Goal: Navigation & Orientation: Find specific page/section

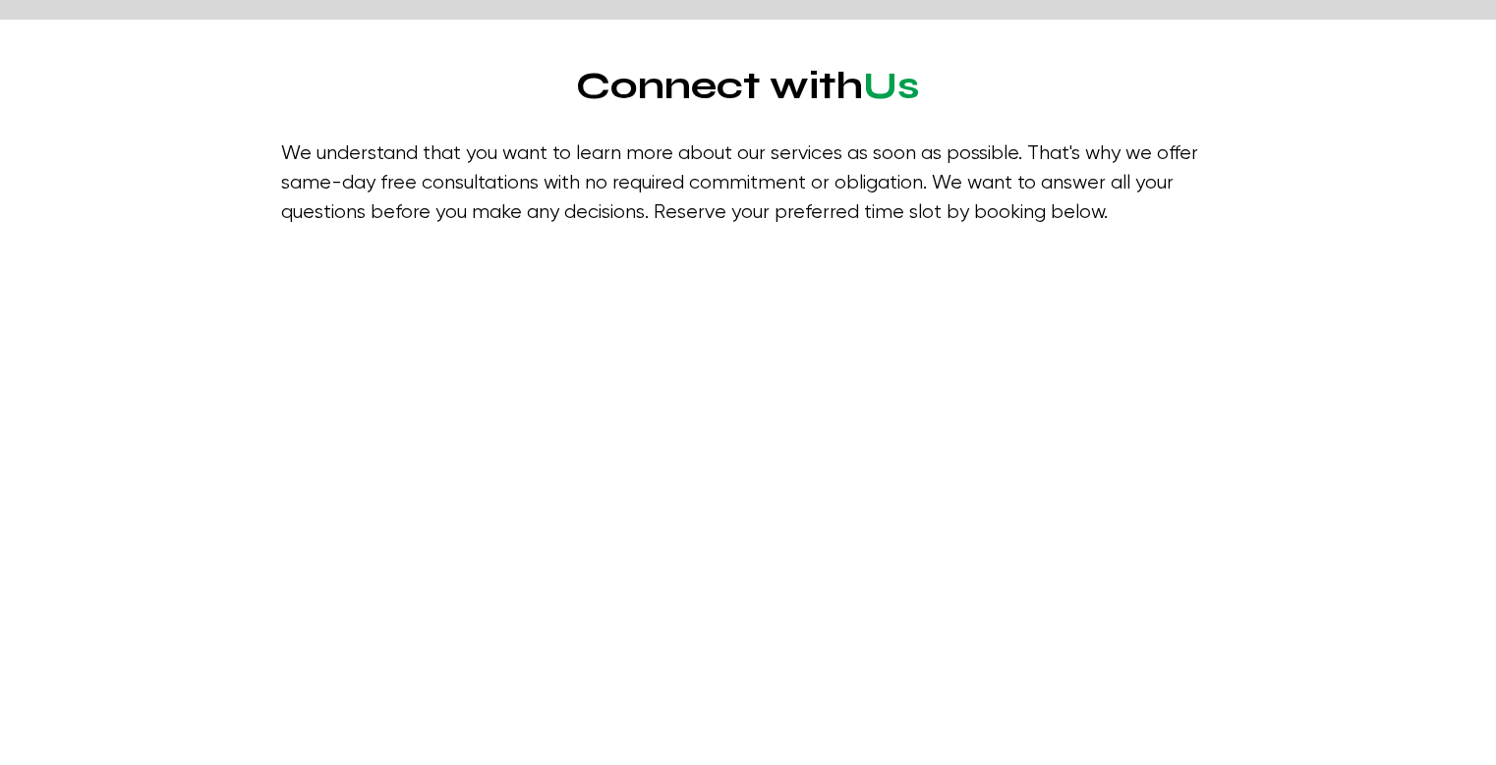
scroll to position [2501, 0]
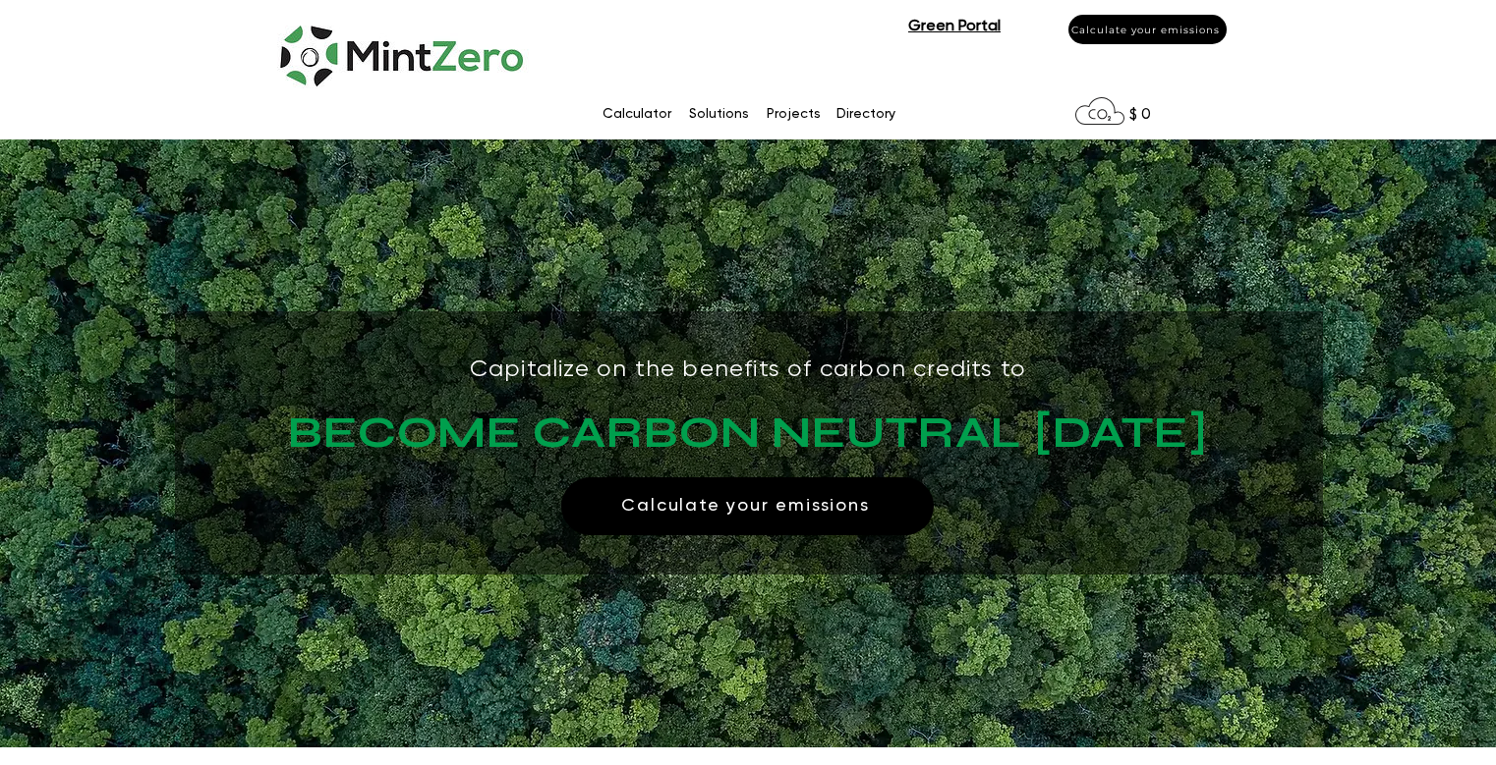
click at [716, 111] on p "Solutions" at bounding box center [719, 113] width 80 height 29
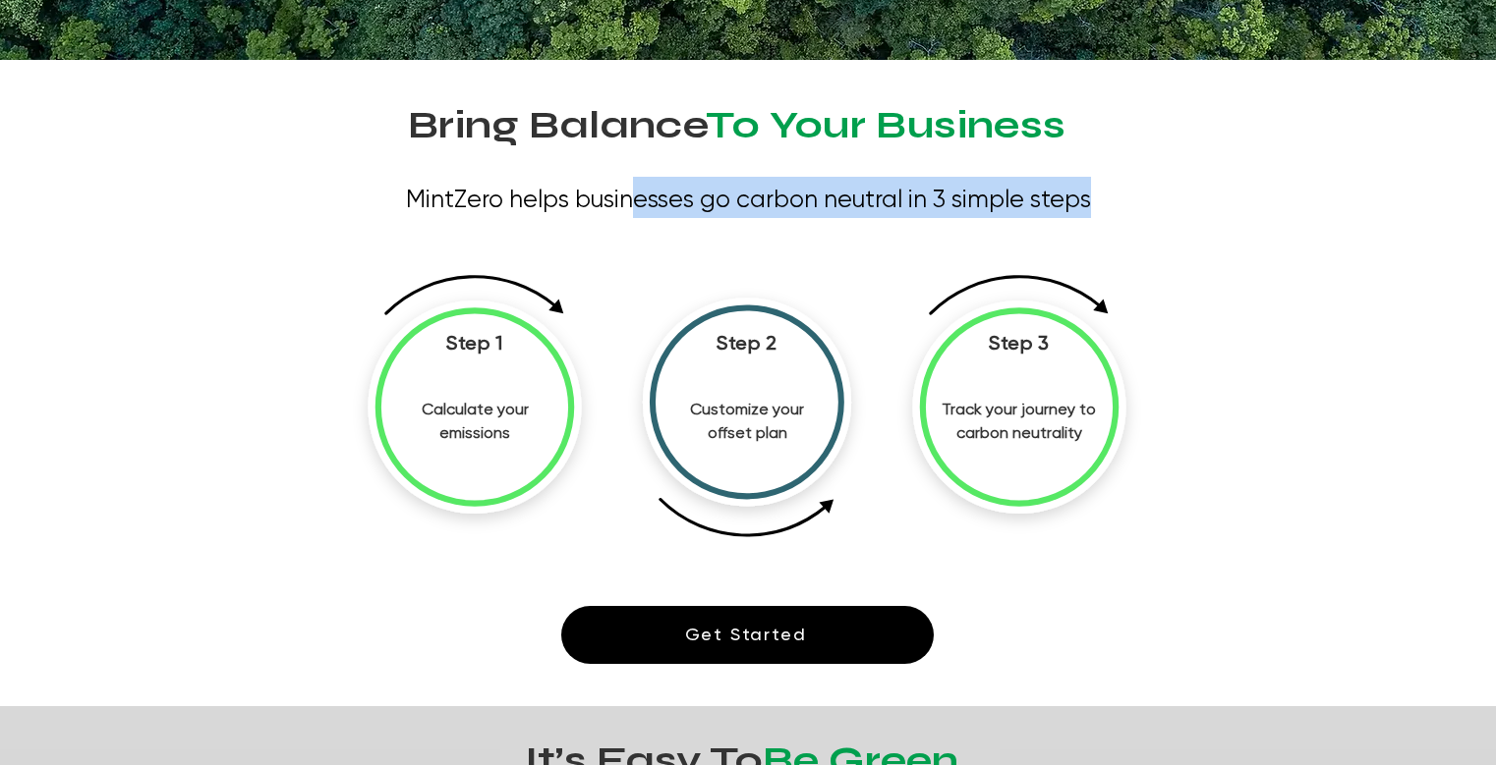
drag, startPoint x: 817, startPoint y: 190, endPoint x: 1113, endPoint y: 190, distance: 296.8
click at [1113, 190] on h3 "MintZero helps businesses go carbon neutral in 3 simple steps" at bounding box center [748, 197] width 877 height 41
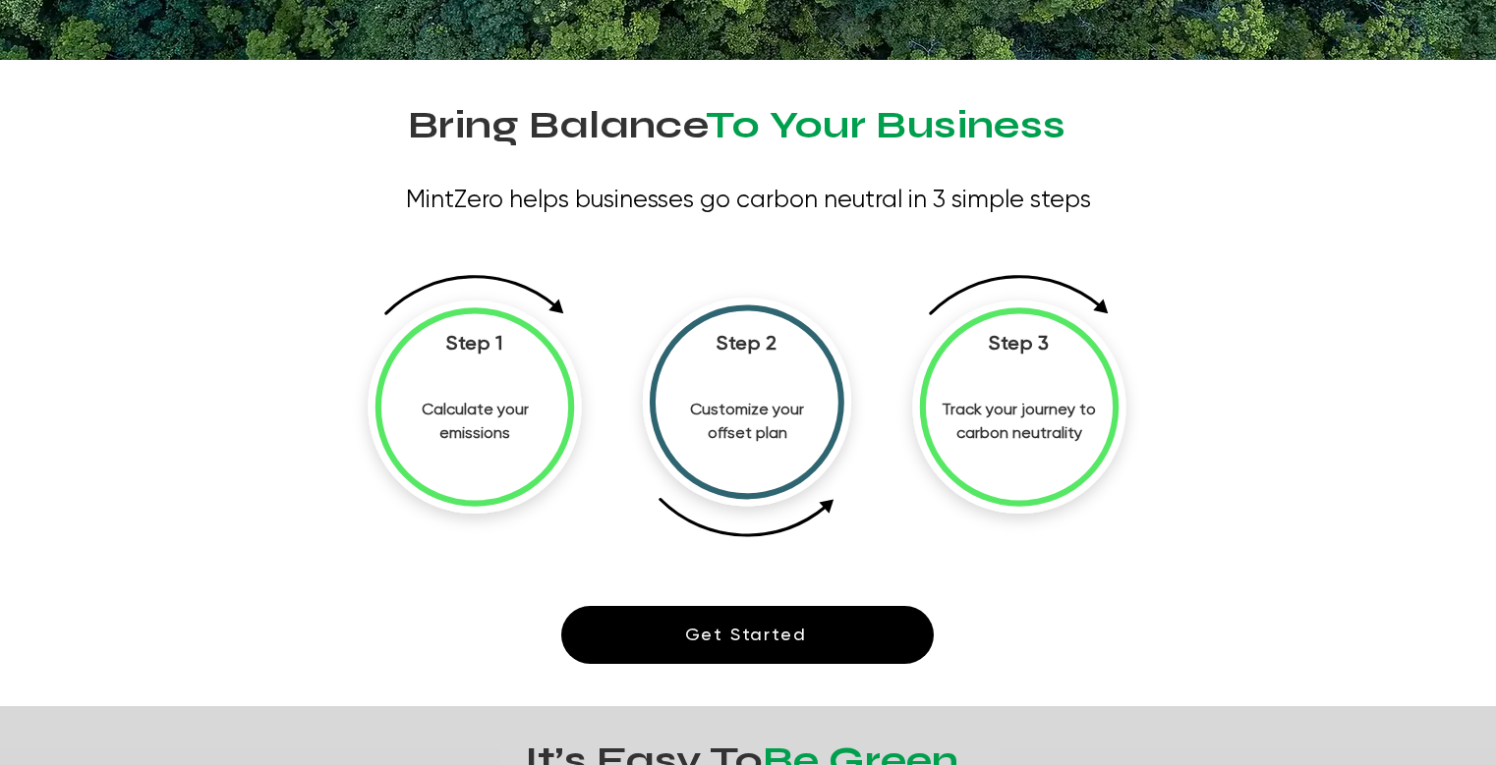
click at [1282, 226] on div at bounding box center [748, 383] width 1496 height 647
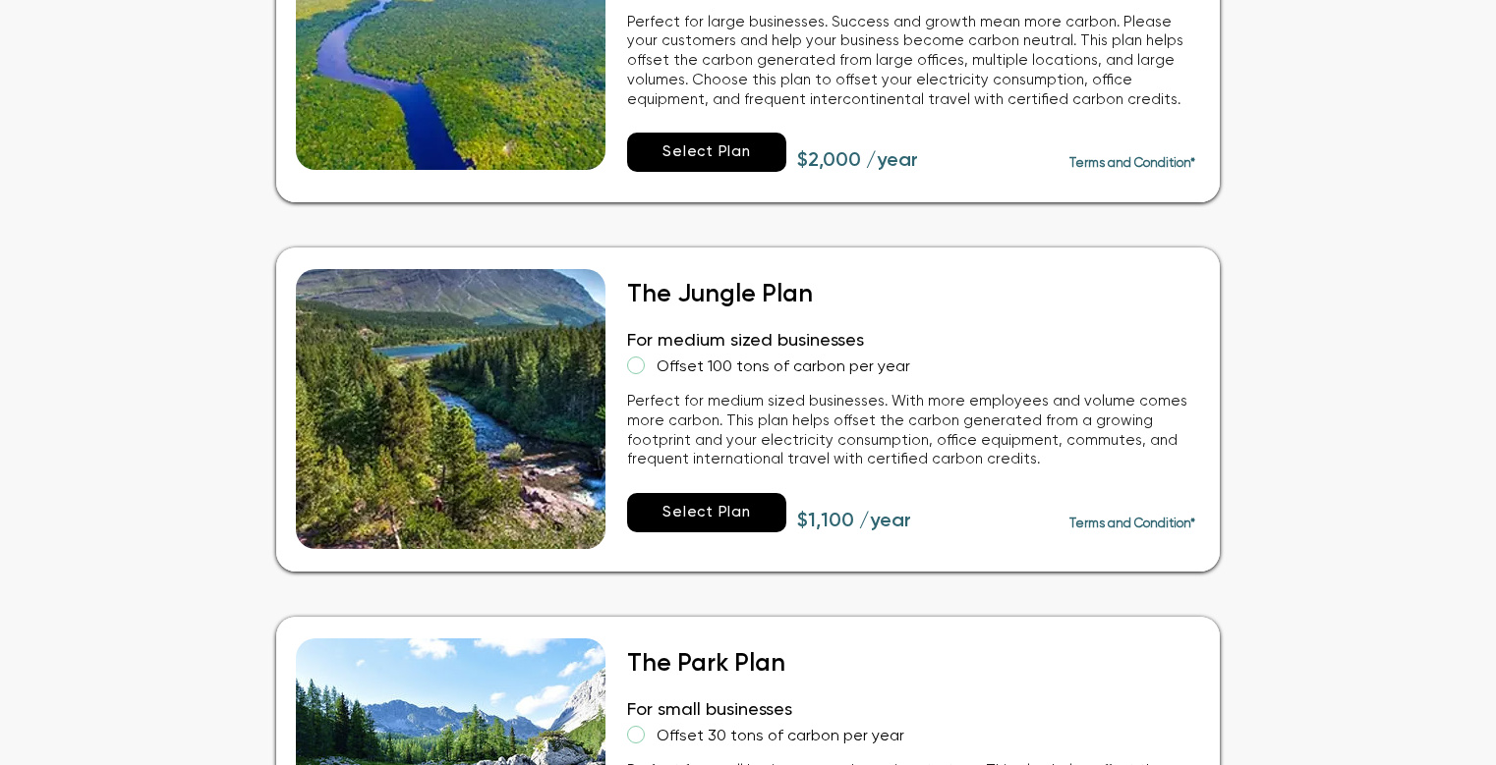
scroll to position [0, 0]
